Goal: Obtain resource: Obtain resource

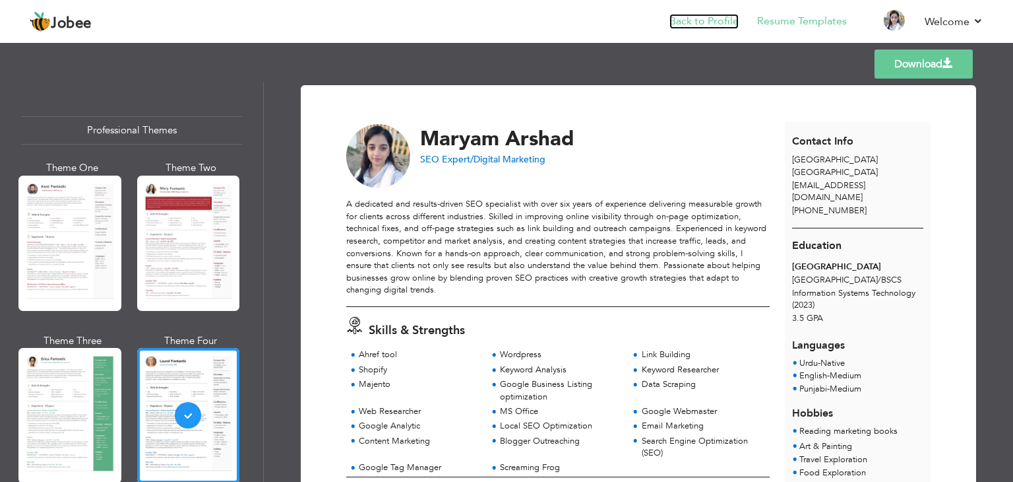
click at [722, 22] on link "Back to Profile" at bounding box center [704, 21] width 69 height 15
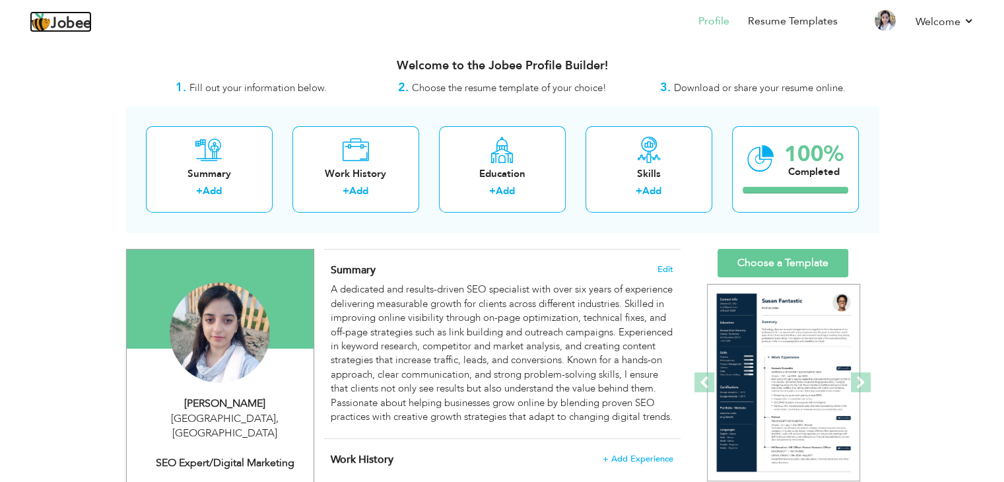
click at [82, 23] on span "Jobee" at bounding box center [71, 23] width 41 height 15
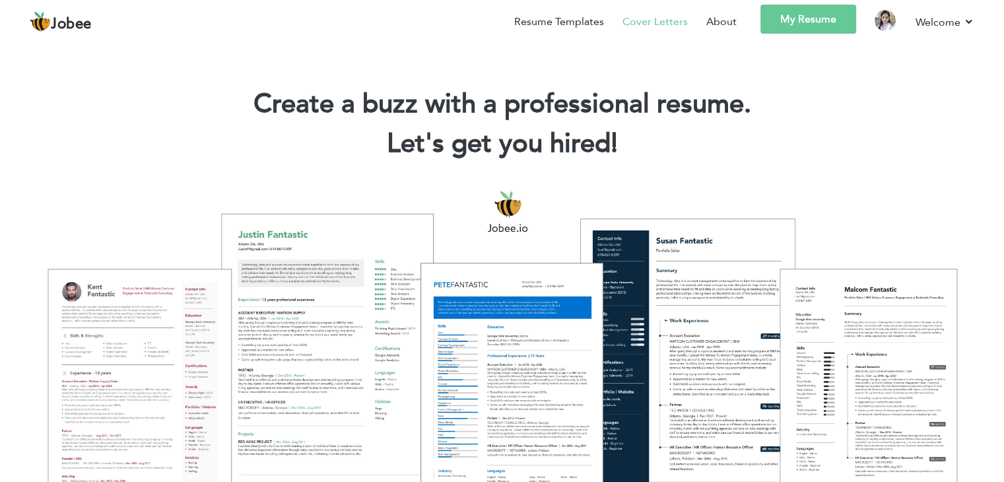
click at [672, 20] on link "Cover Letters" at bounding box center [654, 22] width 65 height 16
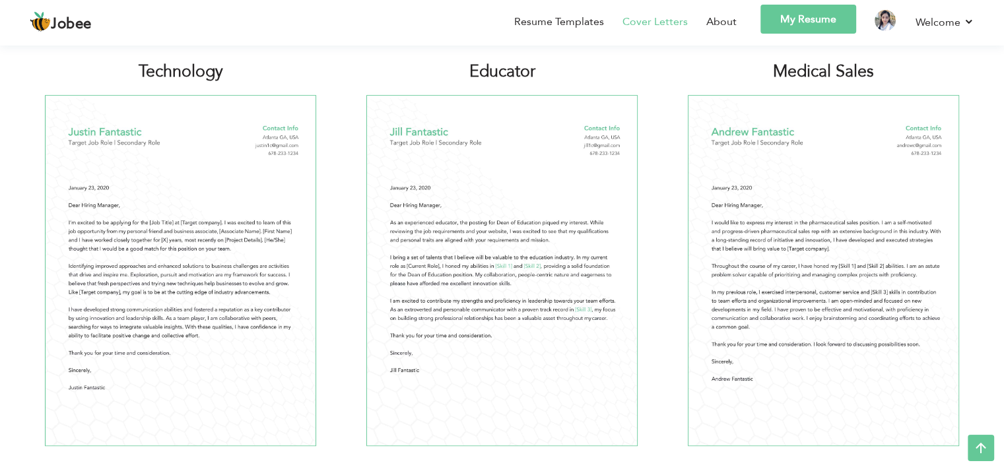
scroll to position [757, 0]
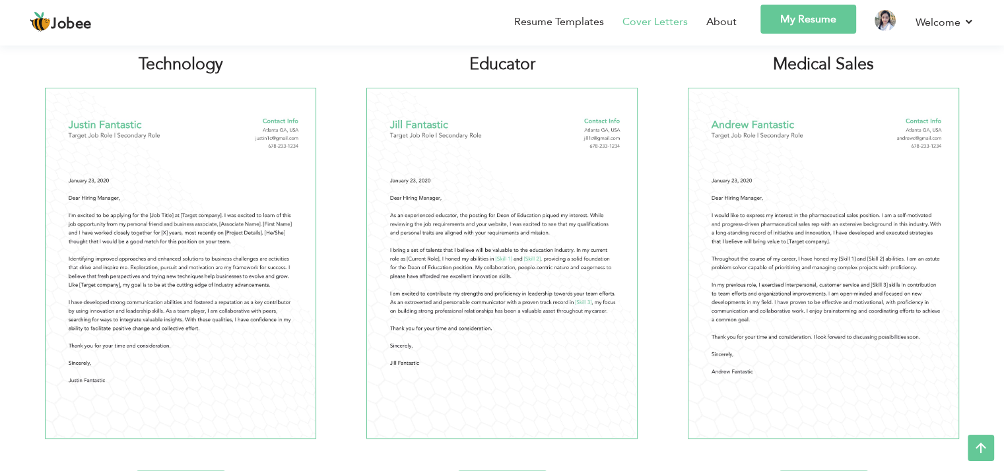
click at [687, 30] on link "Cover Letters" at bounding box center [654, 22] width 65 height 16
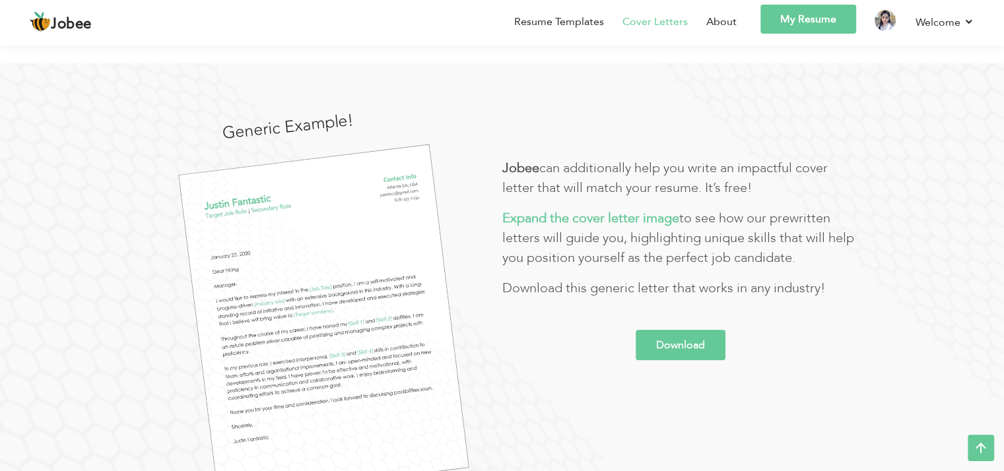
scroll to position [110, 0]
click at [385, 311] on img at bounding box center [324, 322] width 290 height 354
click at [697, 331] on link "Download" at bounding box center [680, 346] width 90 height 30
click at [286, 43] on div "Resume Templates Cover Letters About My Resume Welcome Settings Log off" at bounding box center [502, 24] width 944 height 38
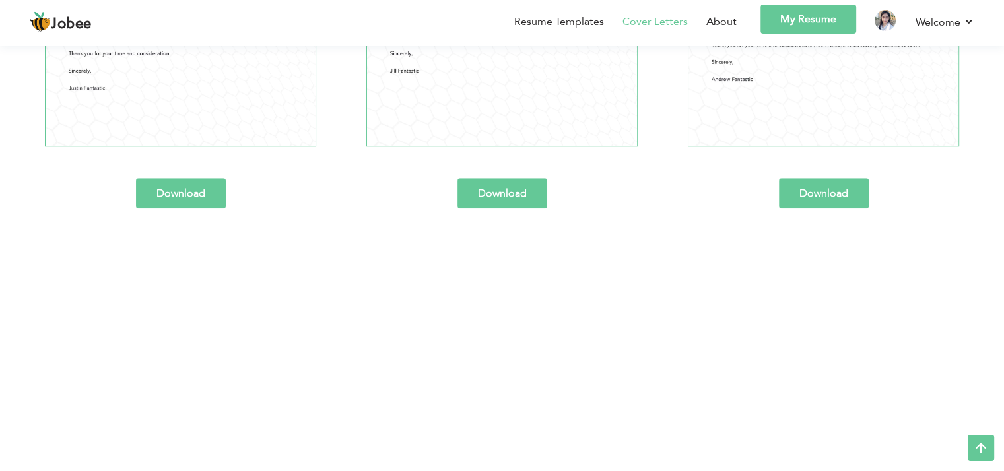
scroll to position [1050, 0]
click at [994, 461] on div at bounding box center [994, 461] width 0 height 0
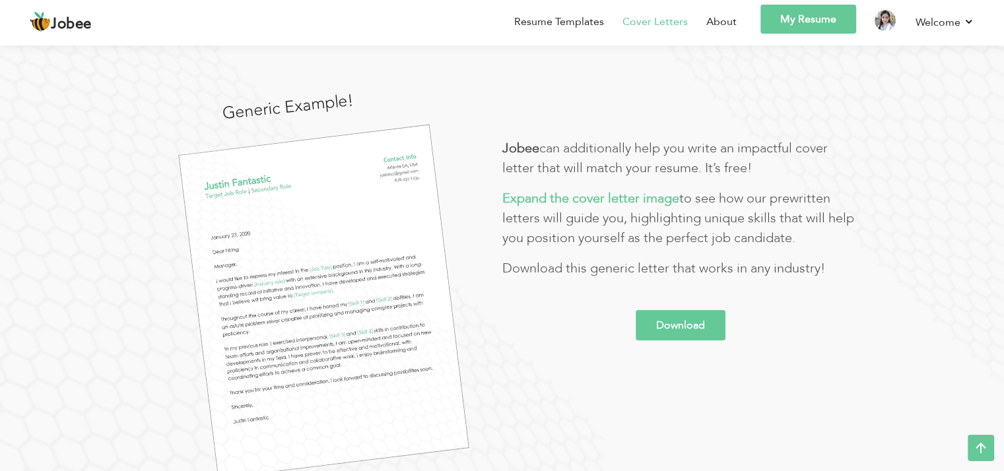
scroll to position [129, 0]
click at [223, 115] on span "Generic Example!" at bounding box center [288, 109] width 131 height 14
click at [356, 232] on img at bounding box center [324, 303] width 290 height 354
click at [684, 311] on link "Download" at bounding box center [680, 326] width 90 height 30
click at [994, 461] on div at bounding box center [994, 461] width 0 height 0
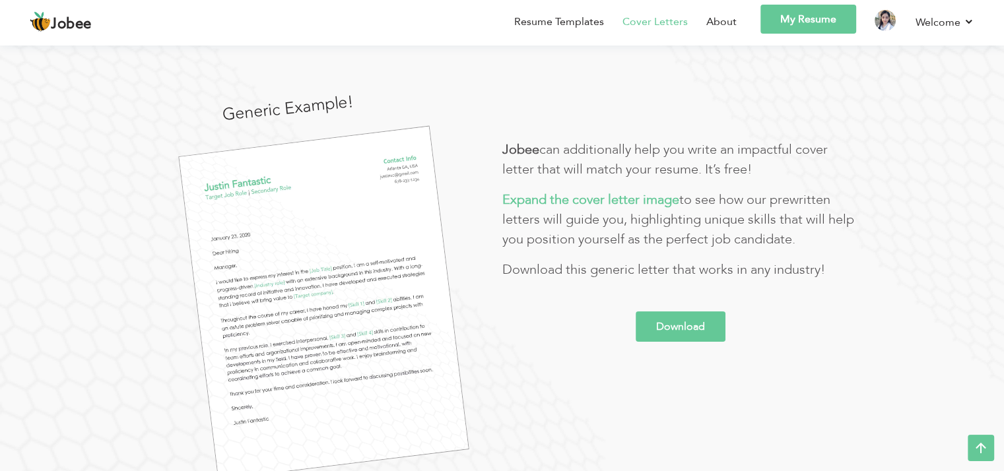
click at [985, 439] on section "Cover Letter Example that creates a buzz: Generic Example! Jobee can additional…" at bounding box center [502, 211] width 1004 height 603
